Goal: Task Accomplishment & Management: Use online tool/utility

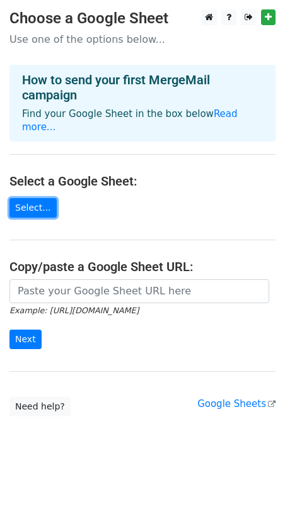
click at [46, 200] on link "Select..." at bounding box center [32, 208] width 47 height 20
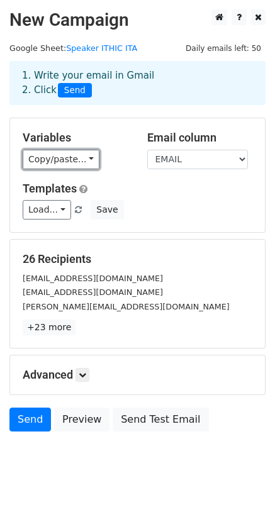
click at [62, 164] on link "Copy/paste..." at bounding box center [61, 160] width 77 height 20
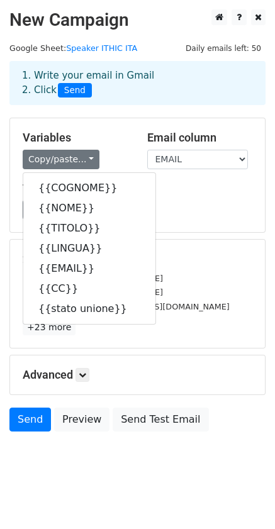
click at [88, 135] on div "Variables Copy/paste... {{COGNOME}} {{NOME}} {{TITOLO}} {{LINGUA}} {{EMAIL}} {{…" at bounding box center [137, 175] width 255 height 114
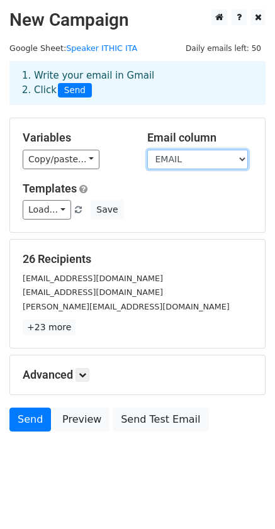
click at [209, 167] on select "COGNOME NOME TITOLO LINGUA EMAIL CC stato unione" at bounding box center [197, 160] width 101 height 20
click at [210, 166] on select "COGNOME NOME TITOLO LINGUA EMAIL CC stato unione" at bounding box center [197, 160] width 101 height 20
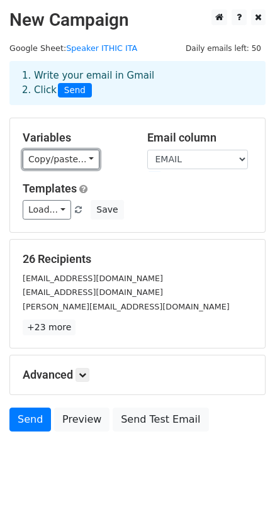
click at [58, 168] on link "Copy/paste..." at bounding box center [61, 160] width 77 height 20
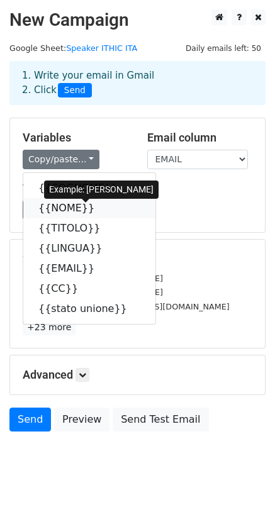
click at [98, 213] on icon at bounding box center [103, 208] width 10 height 10
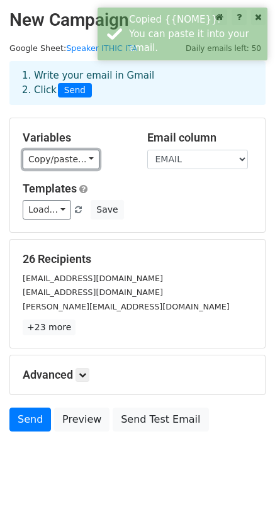
click at [71, 167] on link "Copy/paste..." at bounding box center [61, 160] width 77 height 20
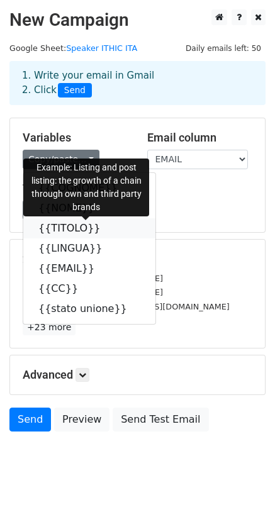
click at [83, 239] on link "{{TITOLO}}" at bounding box center [89, 228] width 132 height 20
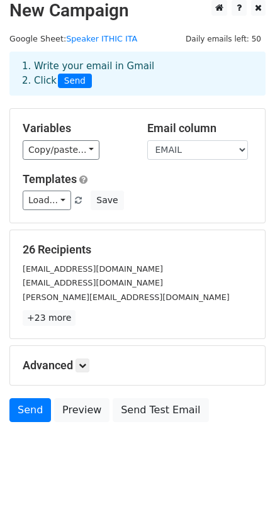
scroll to position [29, 0]
click at [77, 362] on h5 "Advanced" at bounding box center [138, 366] width 230 height 14
click at [86, 362] on icon at bounding box center [83, 366] width 8 height 8
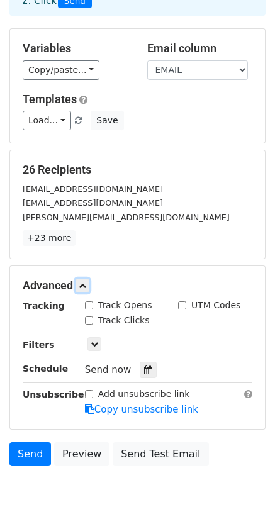
scroll to position [92, 0]
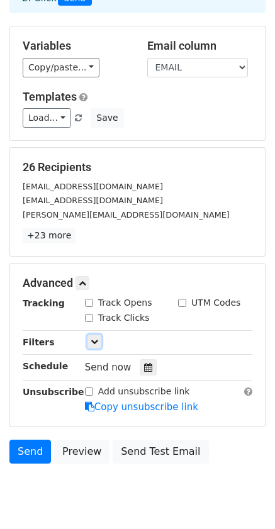
click at [92, 346] on icon at bounding box center [95, 342] width 8 height 8
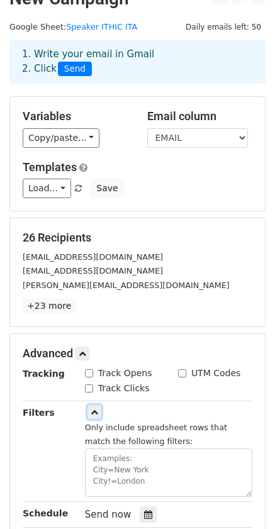
scroll to position [0, 0]
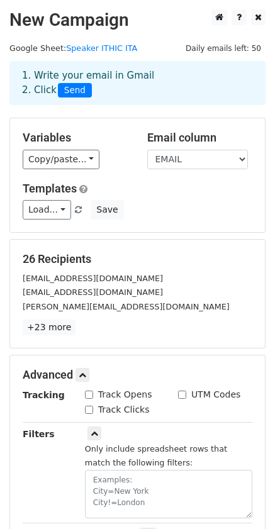
click at [198, 140] on h5 "Email column" at bounding box center [200, 138] width 106 height 14
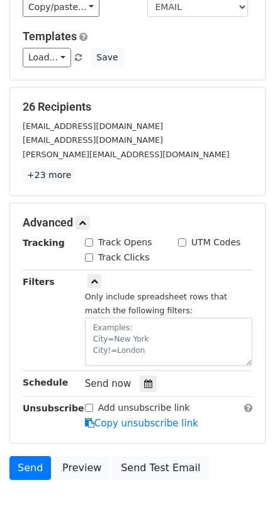
scroll to position [40, 0]
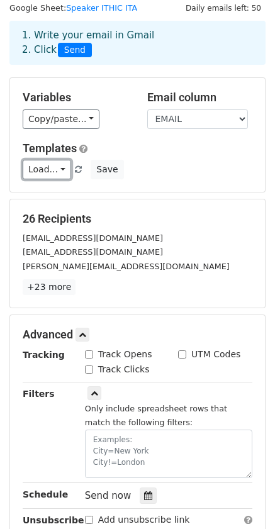
click at [59, 177] on link "Load..." at bounding box center [47, 170] width 48 height 20
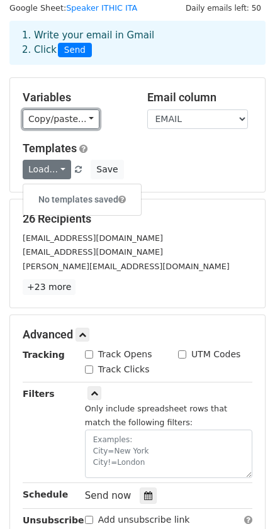
click at [63, 129] on link "Copy/paste..." at bounding box center [61, 120] width 77 height 20
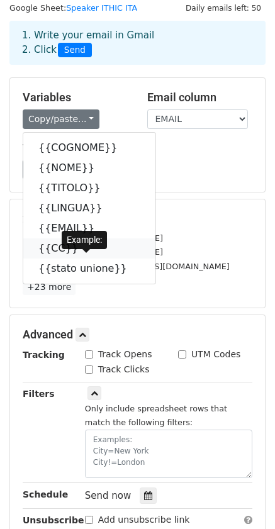
click at [81, 253] on icon at bounding box center [86, 248] width 10 height 10
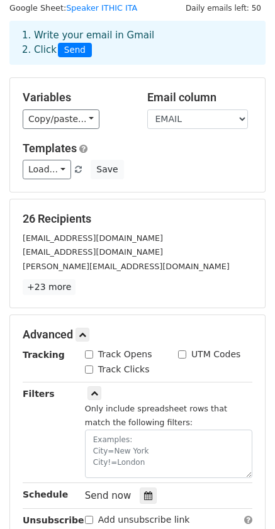
click at [195, 167] on div "Templates Load... No templates saved Save" at bounding box center [137, 161] width 249 height 38
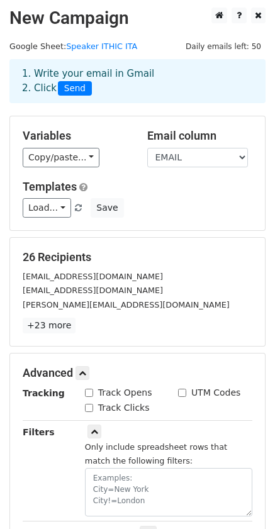
scroll to position [0, 0]
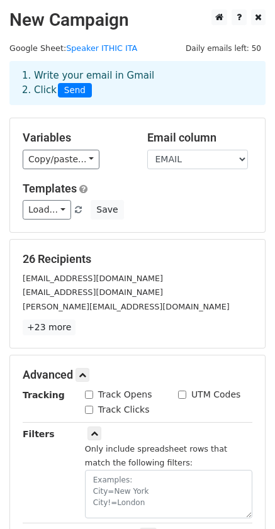
click at [106, 78] on div "1. Write your email in Gmail 2. Click Send" at bounding box center [138, 83] width 250 height 29
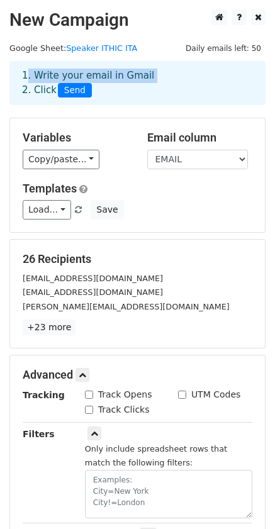
click at [106, 78] on div "1. Write your email in Gmail 2. Click Send" at bounding box center [138, 83] width 250 height 29
click at [110, 73] on div "1. Write your email in Gmail 2. Click Send" at bounding box center [138, 83] width 250 height 29
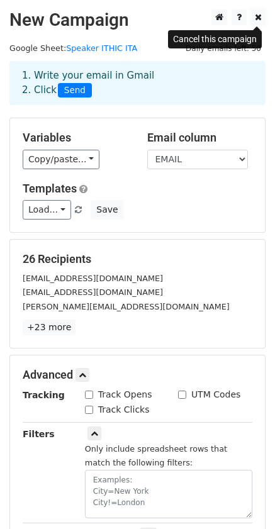
click at [257, 18] on icon at bounding box center [258, 17] width 7 height 9
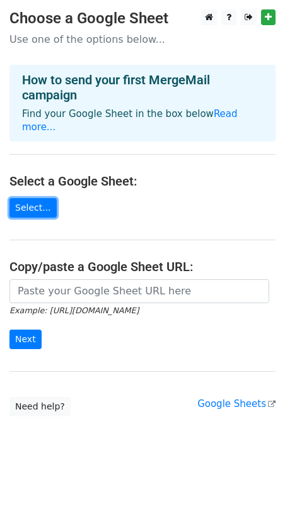
click at [44, 200] on link "Select..." at bounding box center [32, 208] width 47 height 20
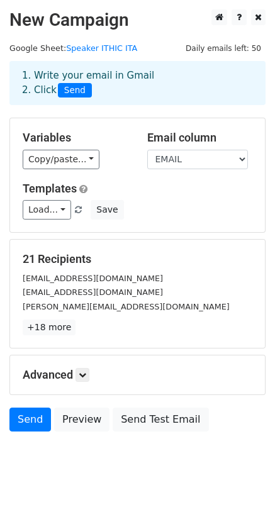
click at [60, 382] on h5 "Advanced" at bounding box center [138, 375] width 230 height 14
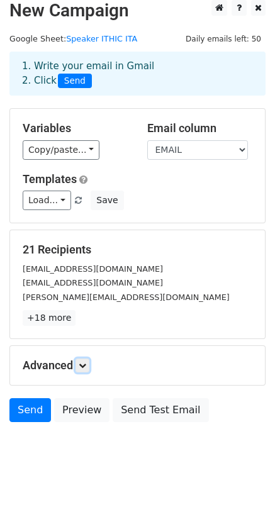
click at [86, 363] on icon at bounding box center [83, 366] width 8 height 8
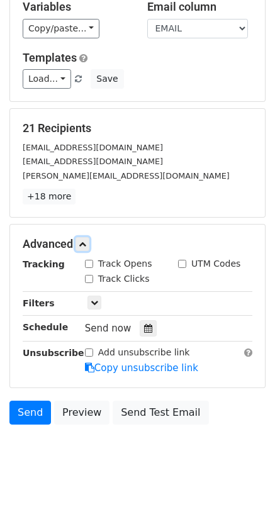
scroll to position [152, 0]
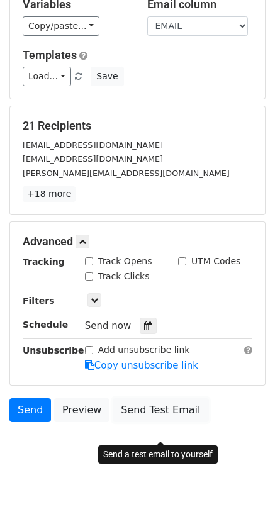
click at [172, 410] on link "Send Test Email" at bounding box center [161, 410] width 96 height 24
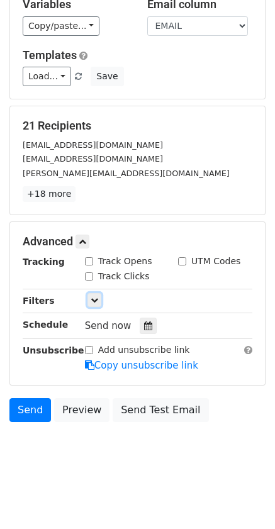
click at [101, 302] on link at bounding box center [95, 300] width 14 height 14
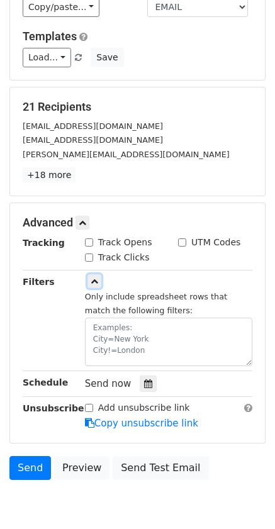
click at [99, 288] on link at bounding box center [95, 281] width 14 height 14
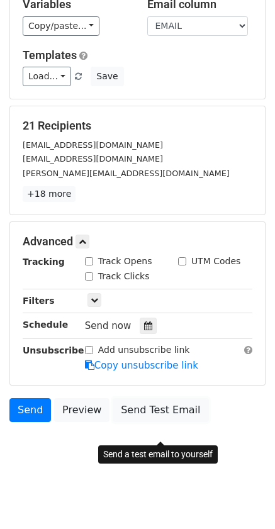
click at [172, 412] on link "Send Test Email" at bounding box center [161, 410] width 96 height 24
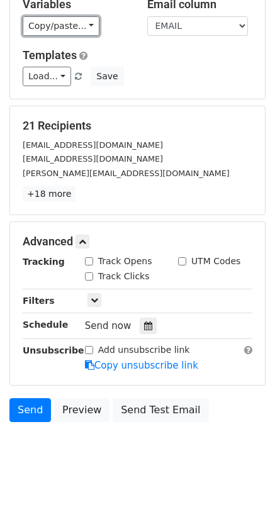
click at [99, 16] on link "Copy/paste..." at bounding box center [61, 26] width 77 height 20
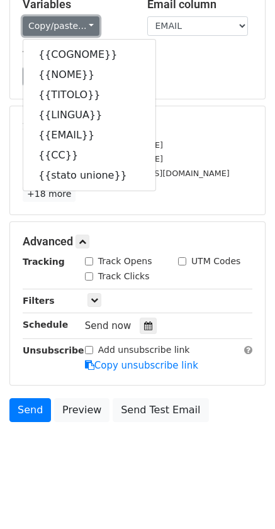
click at [98, 16] on link "Copy/paste..." at bounding box center [61, 26] width 77 height 20
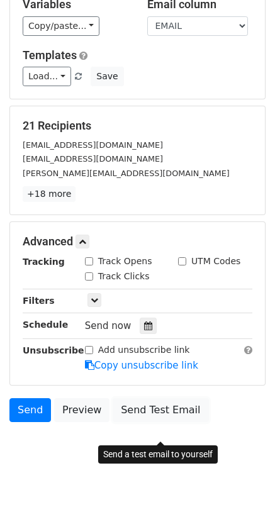
click at [130, 405] on link "Send Test Email" at bounding box center [161, 410] width 96 height 24
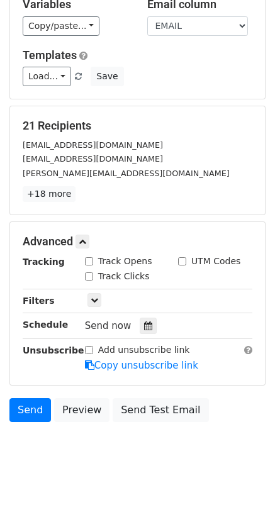
click at [130, 260] on label "Track Opens" at bounding box center [125, 261] width 54 height 13
click at [93, 260] on input "Track Opens" at bounding box center [89, 261] width 8 height 8
checkbox input "true"
click at [32, 409] on link "Send" at bounding box center [30, 410] width 42 height 24
click at [82, 472] on body "New Campaign Daily emails left: 50 Google Sheet: Speaker ITHIC ITA 1. Write you…" at bounding box center [137, 177] width 275 height 603
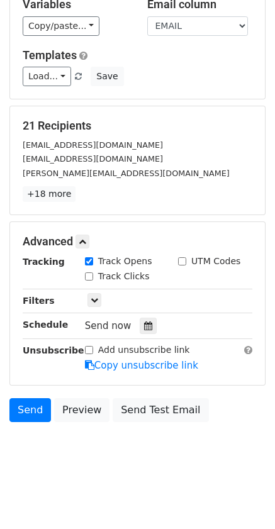
click at [142, 458] on body "New Campaign Daily emails left: 50 Google Sheet: Speaker ITHIC ITA 1. Write you…" at bounding box center [137, 177] width 275 height 603
click at [58, 473] on body "New Campaign Daily emails left: 50 Google Sheet: Speaker ITHIC ITA 1. Write you…" at bounding box center [137, 177] width 275 height 603
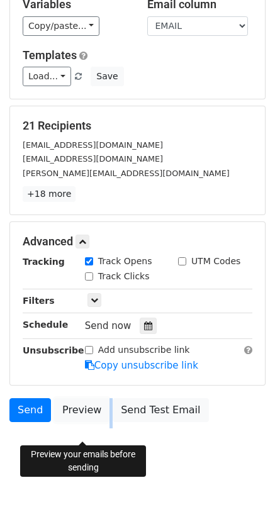
click at [94, 412] on link "Preview" at bounding box center [81, 410] width 55 height 24
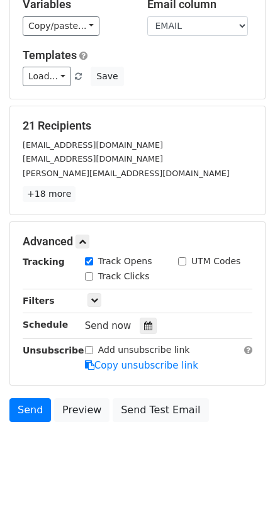
click at [99, 482] on html "New Campaign Daily emails left: 50 Google Sheet: Speaker ITHIC ITA 1. Write you…" at bounding box center [137, 198] width 275 height 663
click at [41, 417] on link "Send" at bounding box center [30, 410] width 42 height 24
click at [28, 414] on link "Send" at bounding box center [30, 410] width 42 height 24
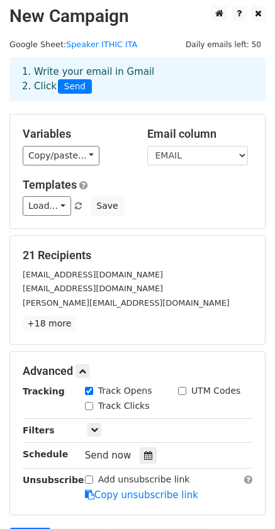
scroll to position [0, 0]
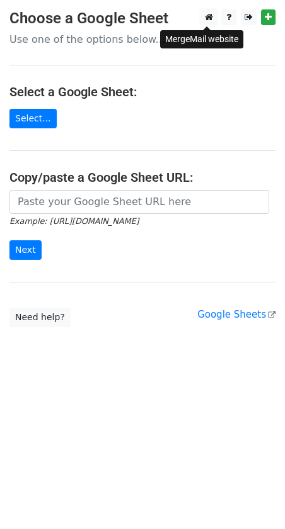
click at [210, 17] on icon at bounding box center [209, 17] width 8 height 9
